Goal: Use online tool/utility: Utilize a website feature to perform a specific function

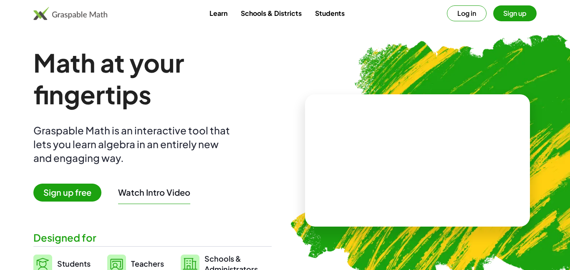
click at [470, 8] on button "Log in" at bounding box center [467, 13] width 40 height 16
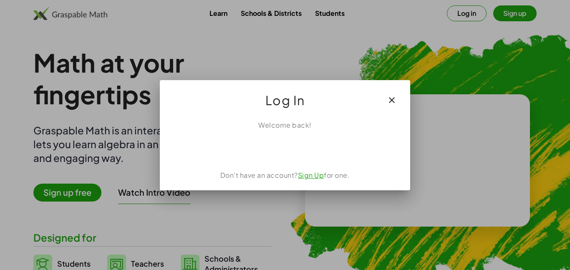
click at [397, 96] on button "button" at bounding box center [392, 100] width 20 height 20
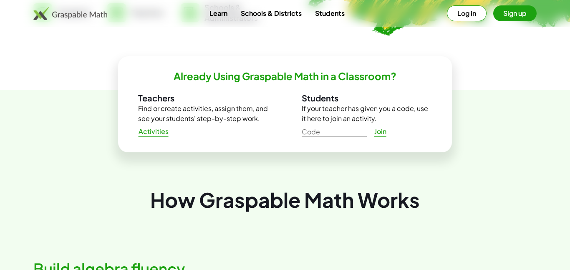
scroll to position [250, 0]
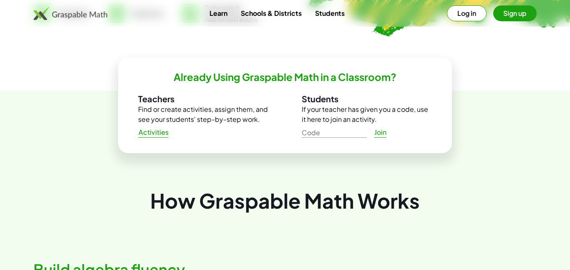
click at [509, 15] on button "Sign up" at bounding box center [514, 13] width 43 height 16
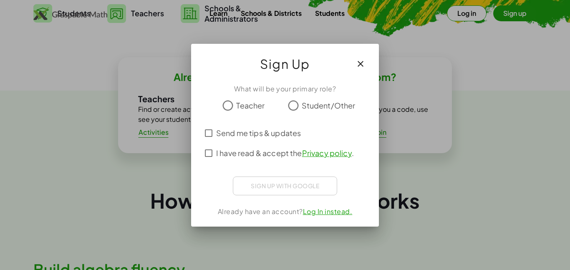
scroll to position [0, 0]
click at [361, 62] on icon "button" at bounding box center [360, 64] width 10 height 10
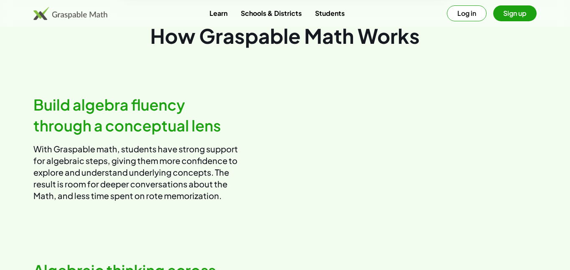
scroll to position [394, 0]
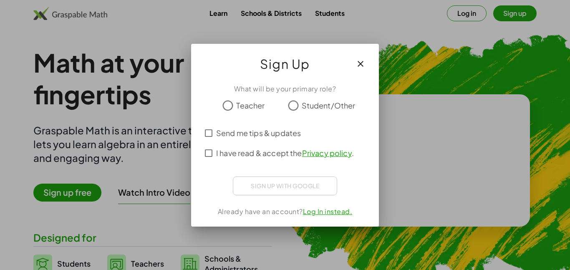
click at [360, 64] on icon "button" at bounding box center [360, 64] width 10 height 10
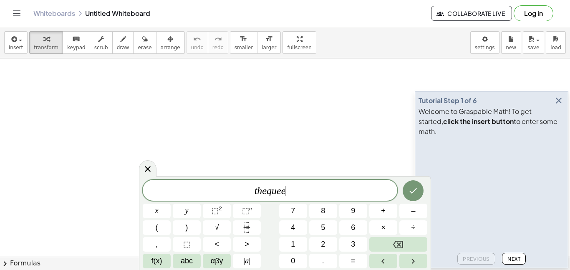
scroll to position [4, 0]
click at [412, 195] on icon "Done" at bounding box center [413, 191] width 10 height 10
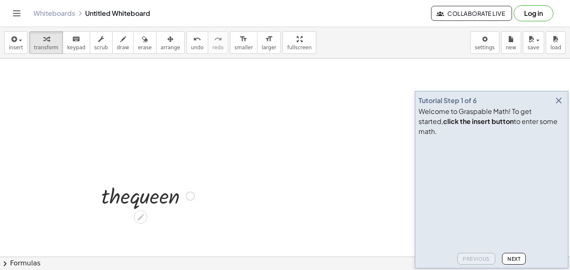
click at [121, 200] on div at bounding box center [147, 195] width 101 height 28
drag, startPoint x: 190, startPoint y: 198, endPoint x: 245, endPoint y: 171, distance: 61.4
drag, startPoint x: 187, startPoint y: 184, endPoint x: 109, endPoint y: 158, distance: 82.7
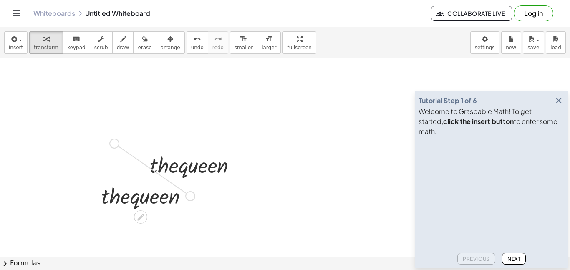
drag, startPoint x: 189, startPoint y: 198, endPoint x: 111, endPoint y: 144, distance: 94.2
click at [142, 35] on icon "button" at bounding box center [145, 39] width 6 height 10
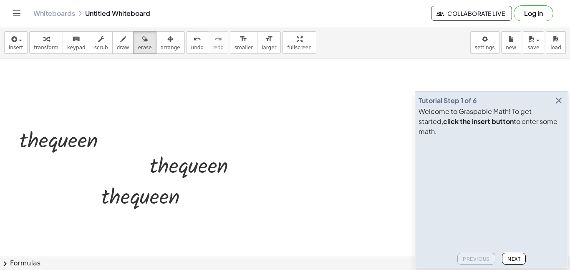
drag, startPoint x: 216, startPoint y: 163, endPoint x: 138, endPoint y: 200, distance: 86.4
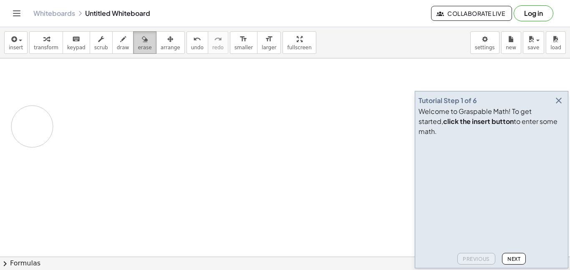
drag, startPoint x: 147, startPoint y: 162, endPoint x: 139, endPoint y: 37, distance: 125.8
click at [139, 37] on div "insert select one: Math Expression Function Text Youtube Video Graphing Geometr…" at bounding box center [285, 148] width 570 height 243
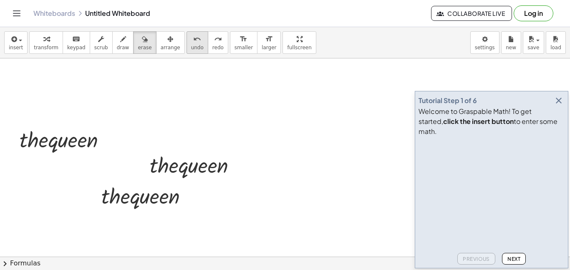
click at [191, 43] on div "undo" at bounding box center [197, 39] width 13 height 10
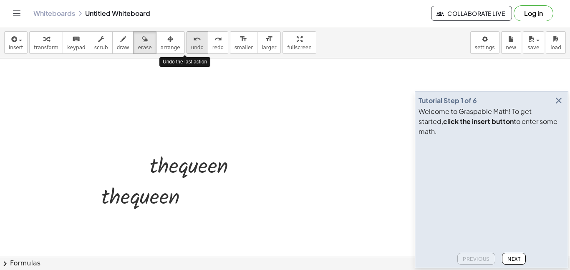
click at [191, 43] on div "undo" at bounding box center [197, 39] width 13 height 10
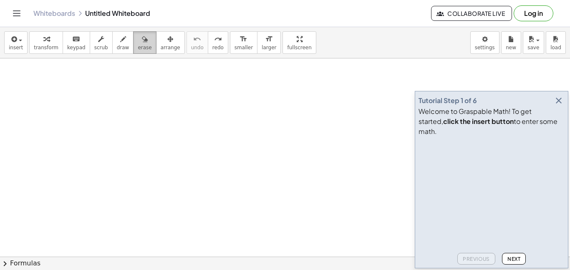
click at [142, 42] on icon "button" at bounding box center [145, 39] width 6 height 10
click at [314, 106] on div at bounding box center [285, 110] width 570 height 450
click at [559, 106] on icon "button" at bounding box center [558, 101] width 10 height 10
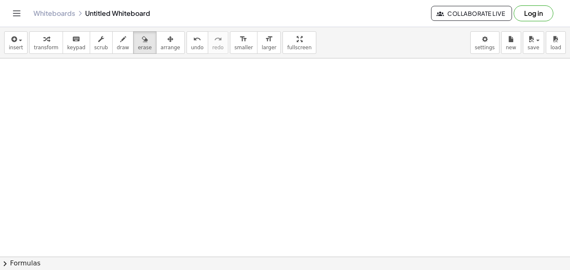
click at [559, 107] on div at bounding box center [285, 110] width 570 height 450
click at [161, 77] on div at bounding box center [285, 110] width 570 height 450
click at [117, 46] on span "draw" at bounding box center [123, 48] width 13 height 6
click at [133, 89] on div at bounding box center [285, 110] width 570 height 450
click at [67, 25] on div "Whiteboards Untitled Whiteboard Collaborate Live Log in" at bounding box center [285, 13] width 550 height 27
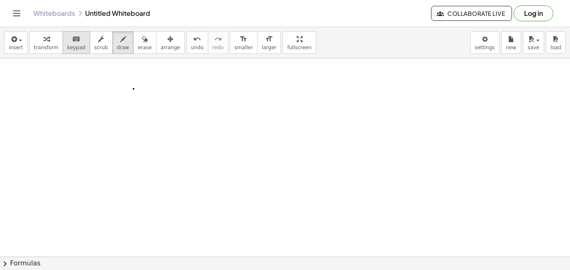
click at [72, 34] on icon "keyboard" at bounding box center [76, 39] width 8 height 10
click at [72, 35] on icon "keyboard" at bounding box center [76, 39] width 8 height 10
click at [112, 129] on div at bounding box center [285, 110] width 570 height 450
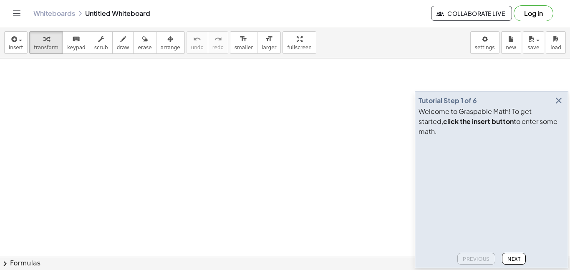
click at [556, 106] on icon "button" at bounding box center [558, 101] width 10 height 10
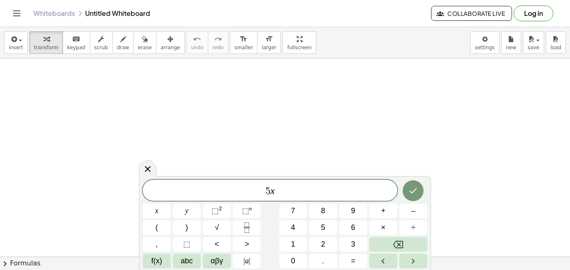
scroll to position [1, 0]
click at [385, 216] on button "+" at bounding box center [383, 211] width 28 height 15
click at [352, 229] on span "6" at bounding box center [353, 227] width 4 height 11
click at [357, 262] on button "=" at bounding box center [353, 261] width 28 height 15
click at [317, 211] on button "8" at bounding box center [323, 211] width 28 height 15
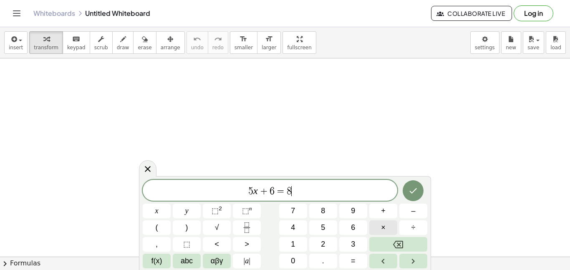
click at [378, 226] on button "×" at bounding box center [383, 227] width 28 height 15
click at [409, 243] on button "Backspace" at bounding box center [398, 244] width 58 height 15
click at [378, 208] on button "+" at bounding box center [383, 211] width 28 height 15
